Goal: Check status: Check status

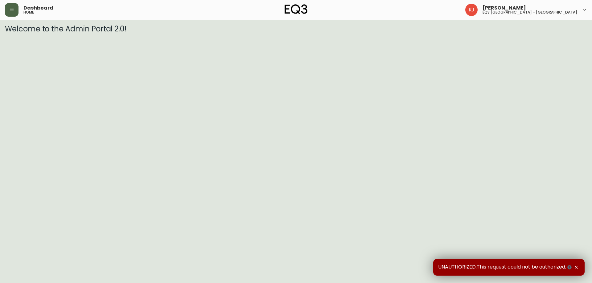
click at [14, 8] on button "button" at bounding box center [12, 10] width 14 height 14
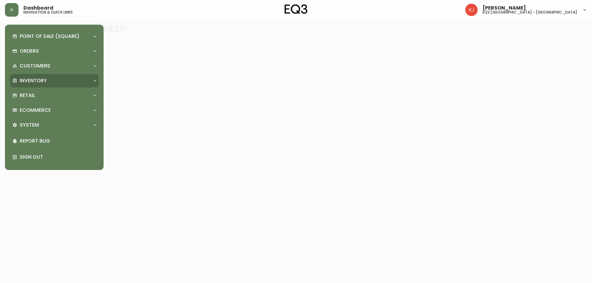
click at [27, 78] on p "Inventory" at bounding box center [33, 80] width 27 height 7
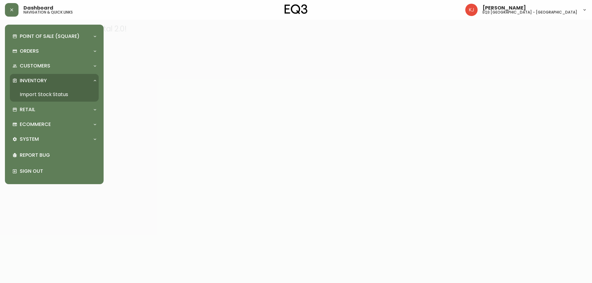
click at [27, 91] on link "Import Stock Status" at bounding box center [54, 95] width 89 height 14
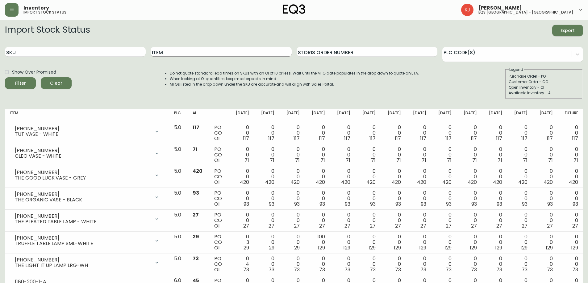
click at [175, 54] on input "Item" at bounding box center [221, 52] width 141 height 10
click at [5, 77] on button "Filter" at bounding box center [20, 83] width 31 height 12
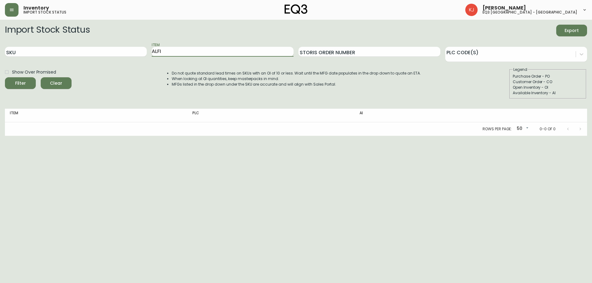
type input "ALFI"
click at [5, 77] on button "Filter" at bounding box center [20, 83] width 31 height 12
